Goal: Information Seeking & Learning: Find specific fact

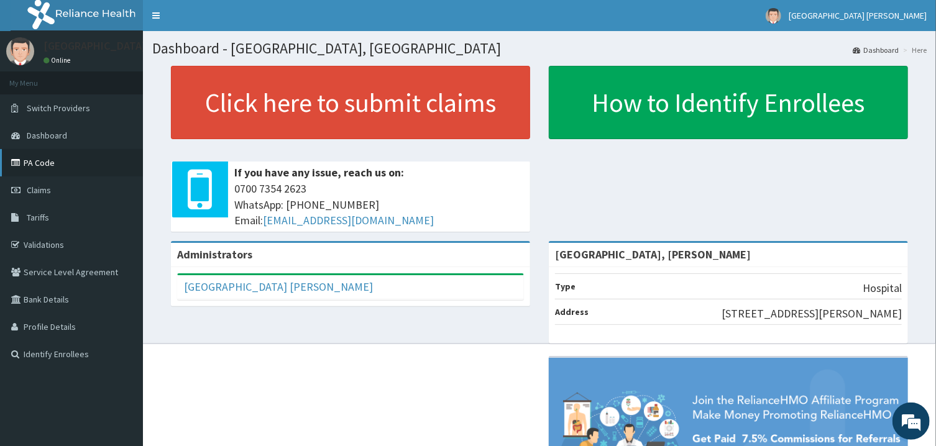
click at [37, 169] on link "PA Code" at bounding box center [71, 162] width 143 height 27
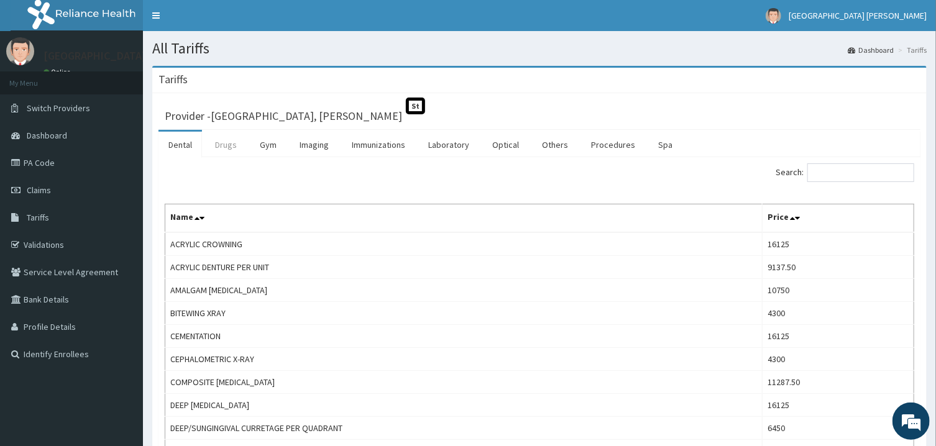
click at [230, 150] on link "Drugs" at bounding box center [226, 145] width 42 height 26
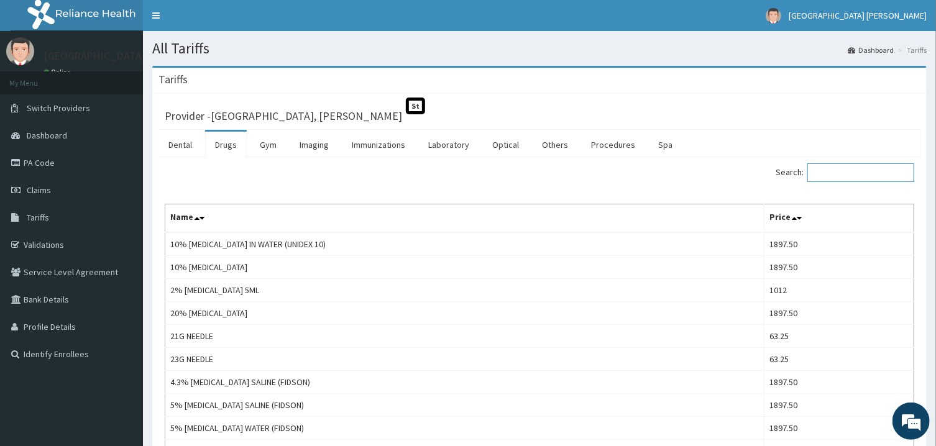
click at [834, 174] on input "Search:" at bounding box center [860, 172] width 107 height 19
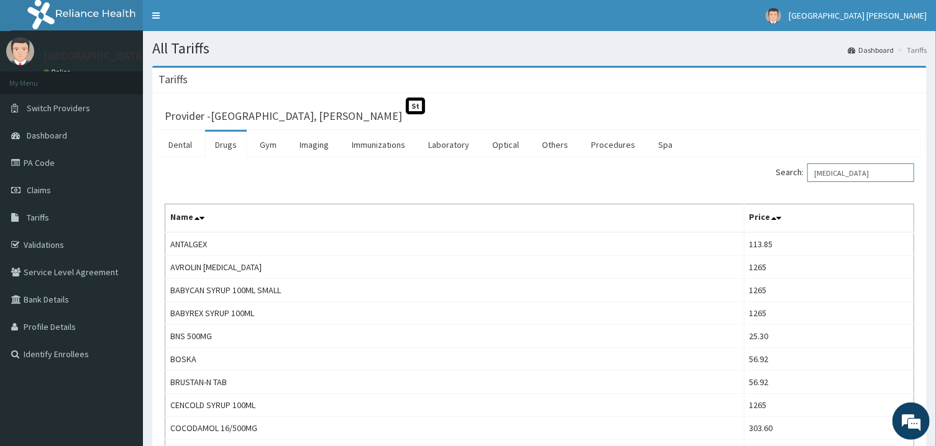
drag, startPoint x: 879, startPoint y: 172, endPoint x: 808, endPoint y: 166, distance: 71.7
click at [808, 166] on input "[MEDICAL_DATA]" at bounding box center [860, 172] width 107 height 19
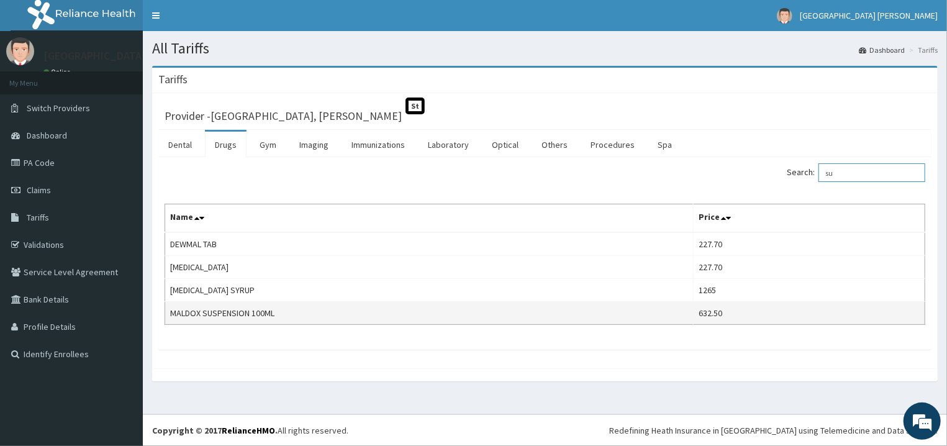
type input "s"
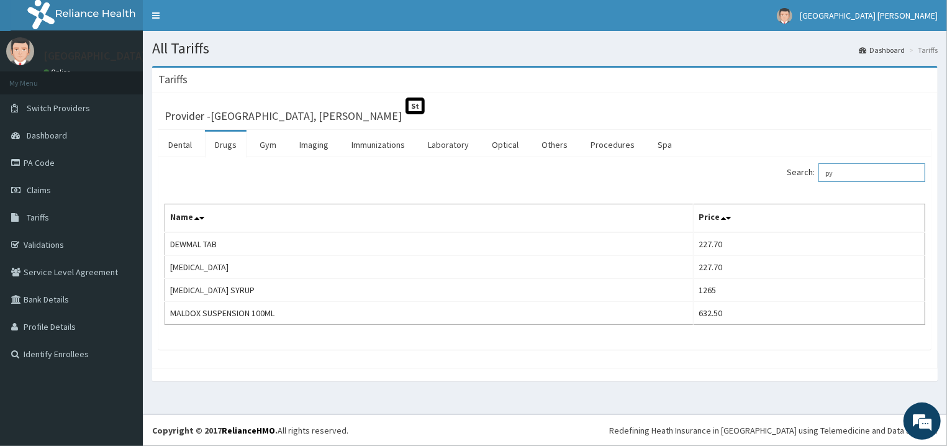
type input "p"
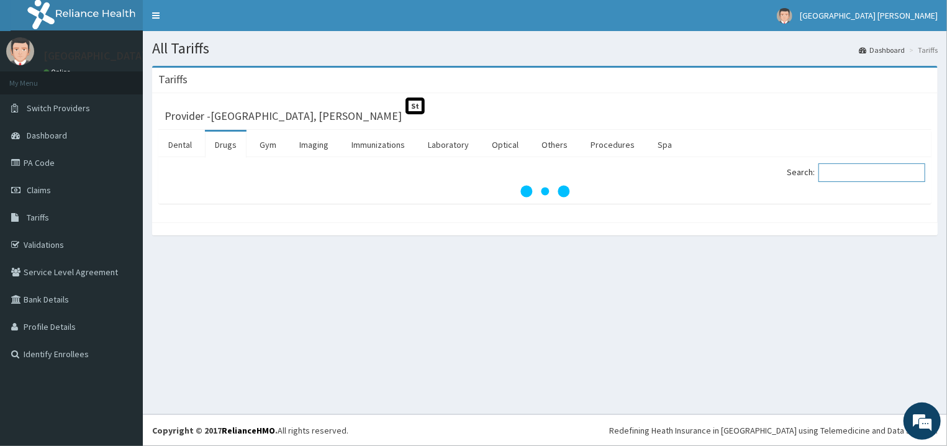
type input "p"
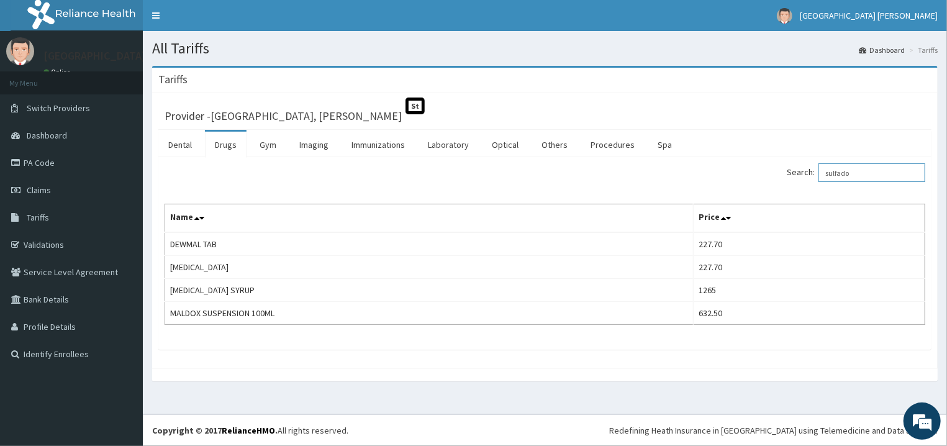
type input "sulfado"
click at [321, 149] on link "Imaging" at bounding box center [313, 145] width 49 height 26
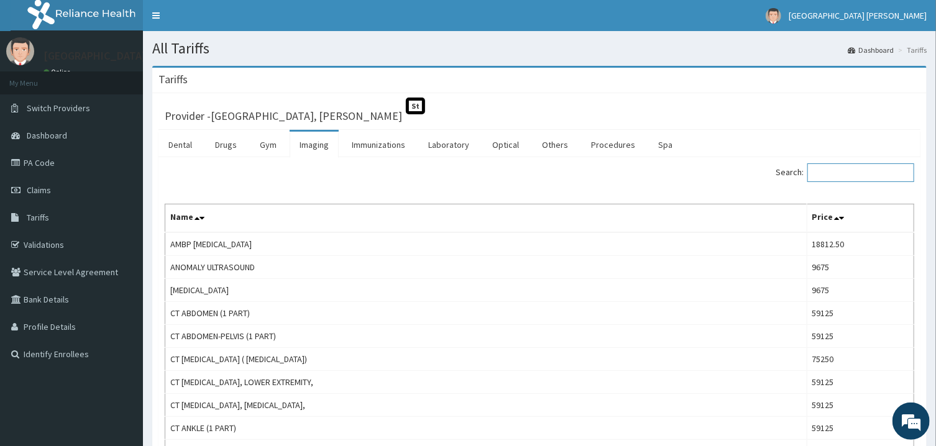
click at [849, 175] on input "Search:" at bounding box center [860, 172] width 107 height 19
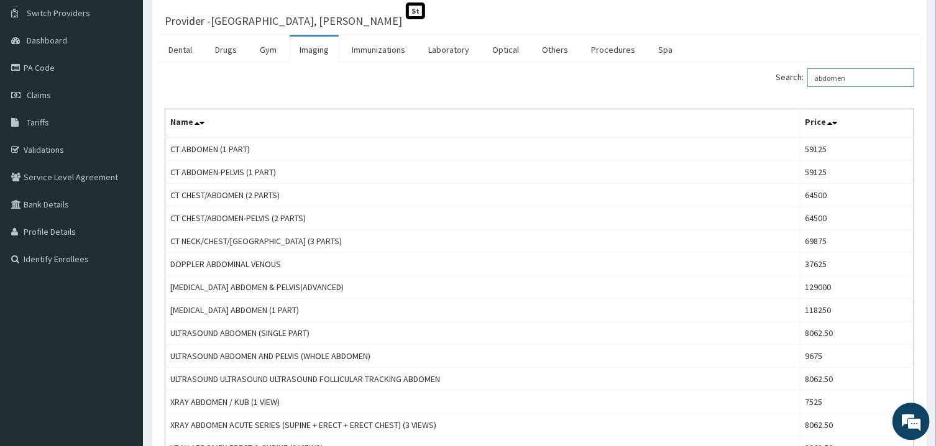
scroll to position [99, 0]
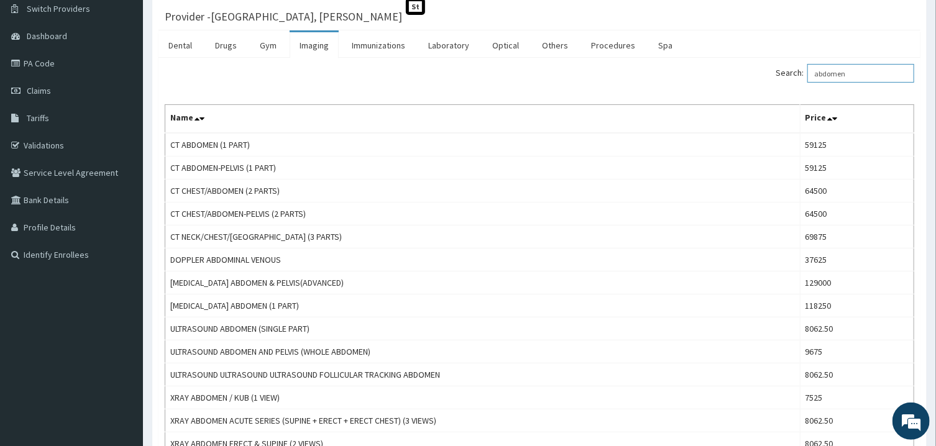
type input "abdomen"
